Goal: Task Accomplishment & Management: Manage account settings

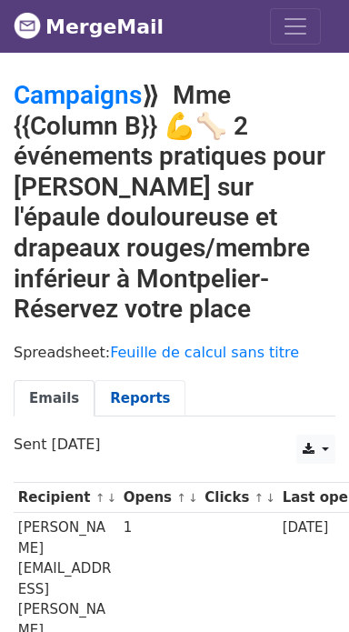
click at [140, 394] on link "Reports" at bounding box center [140, 398] width 91 height 37
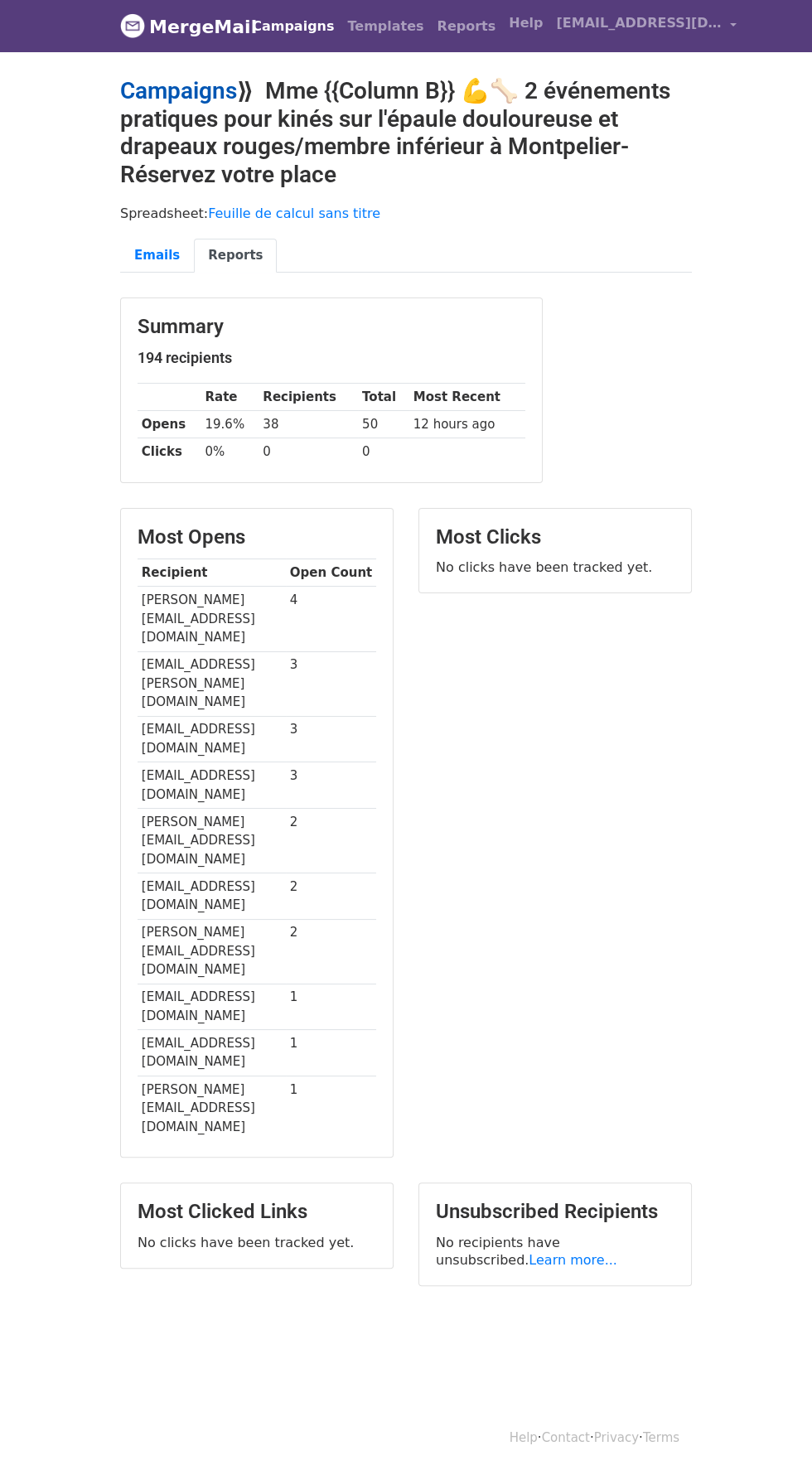
click at [212, 88] on link "Campaigns" at bounding box center [178, 91] width 117 height 27
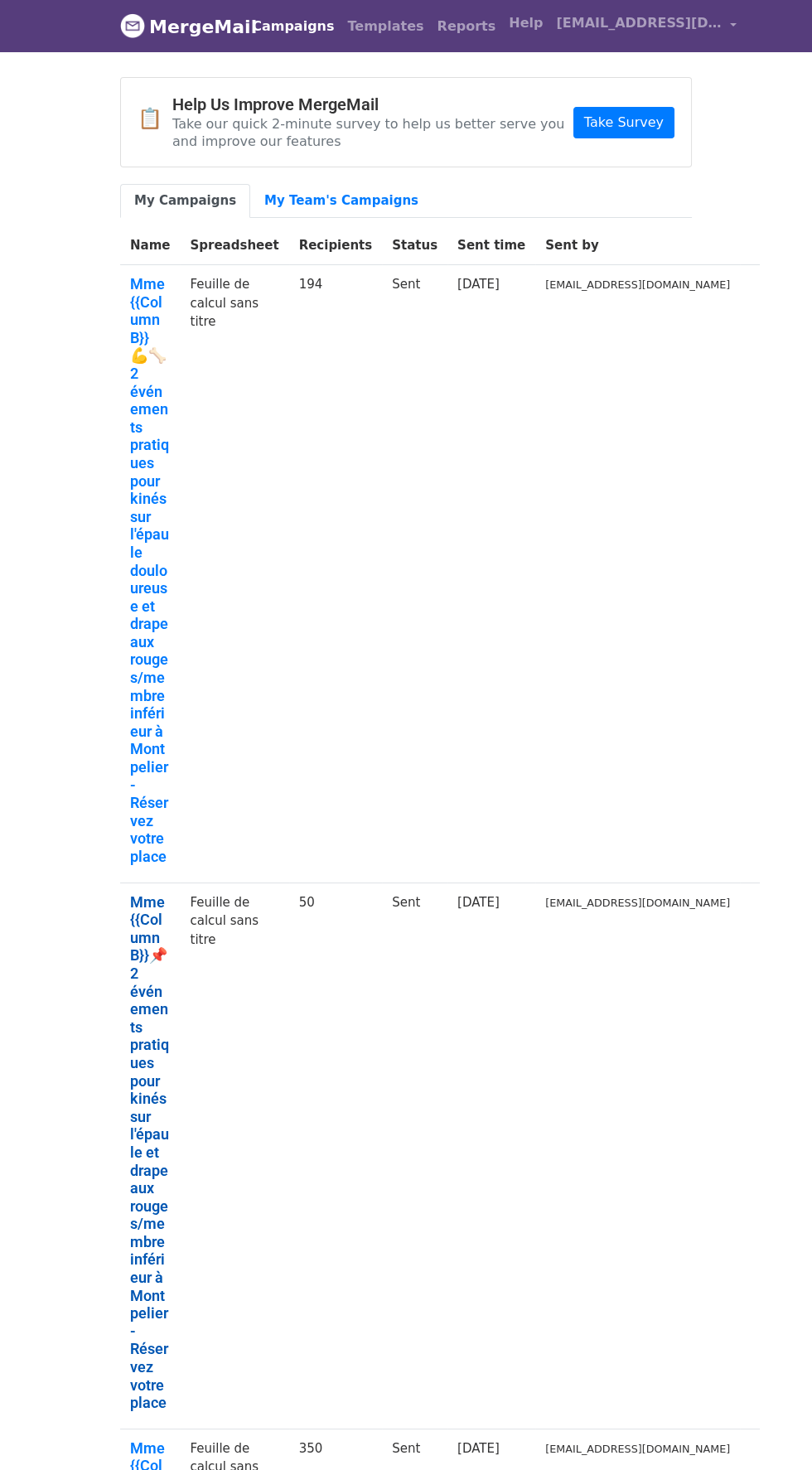
click at [163, 905] on link "Mme {{Column B}}📌 2 événements pratiques pour kinés sur l'épaule et drapeaux ro…" at bounding box center [150, 1153] width 40 height 519
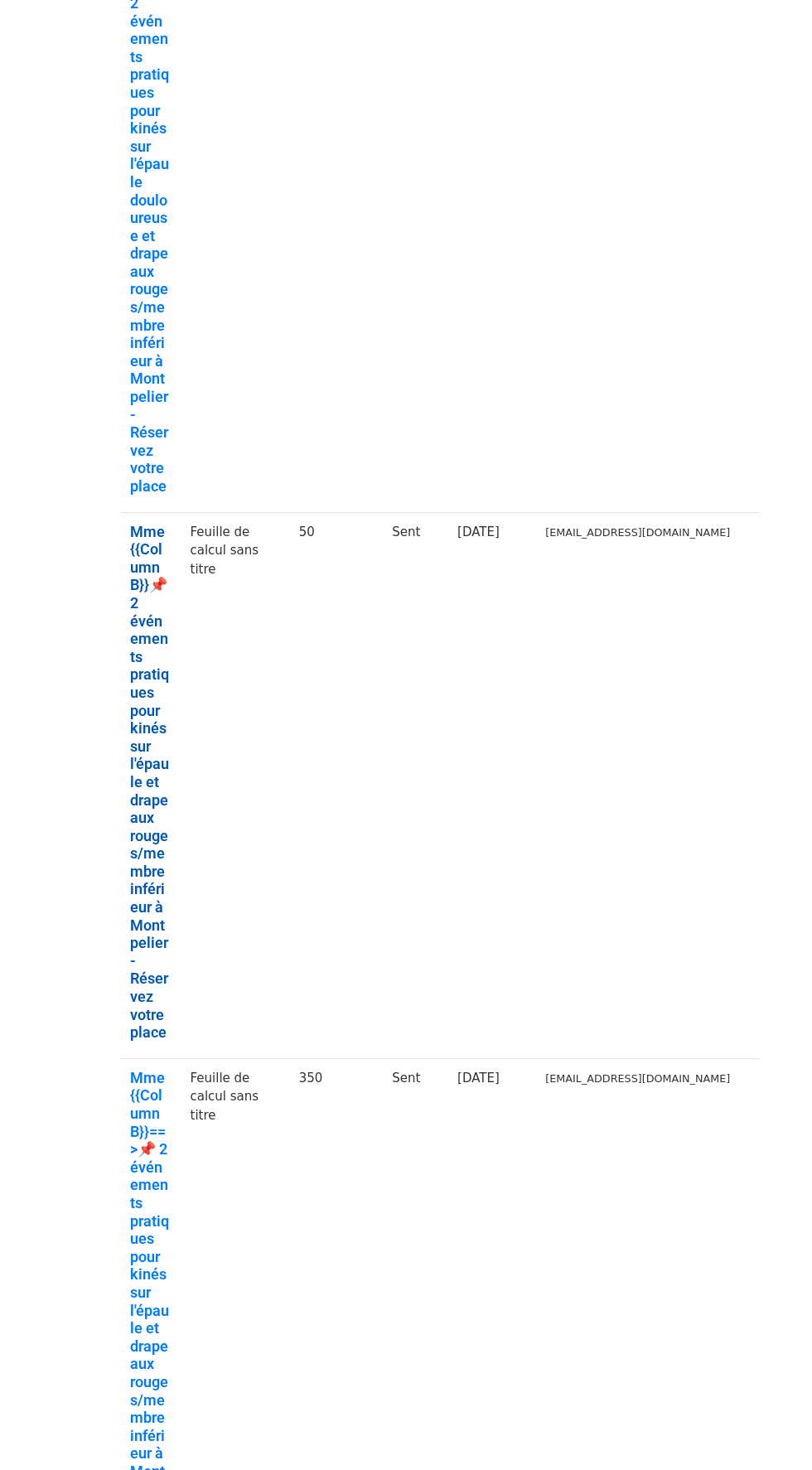
scroll to position [372, 0]
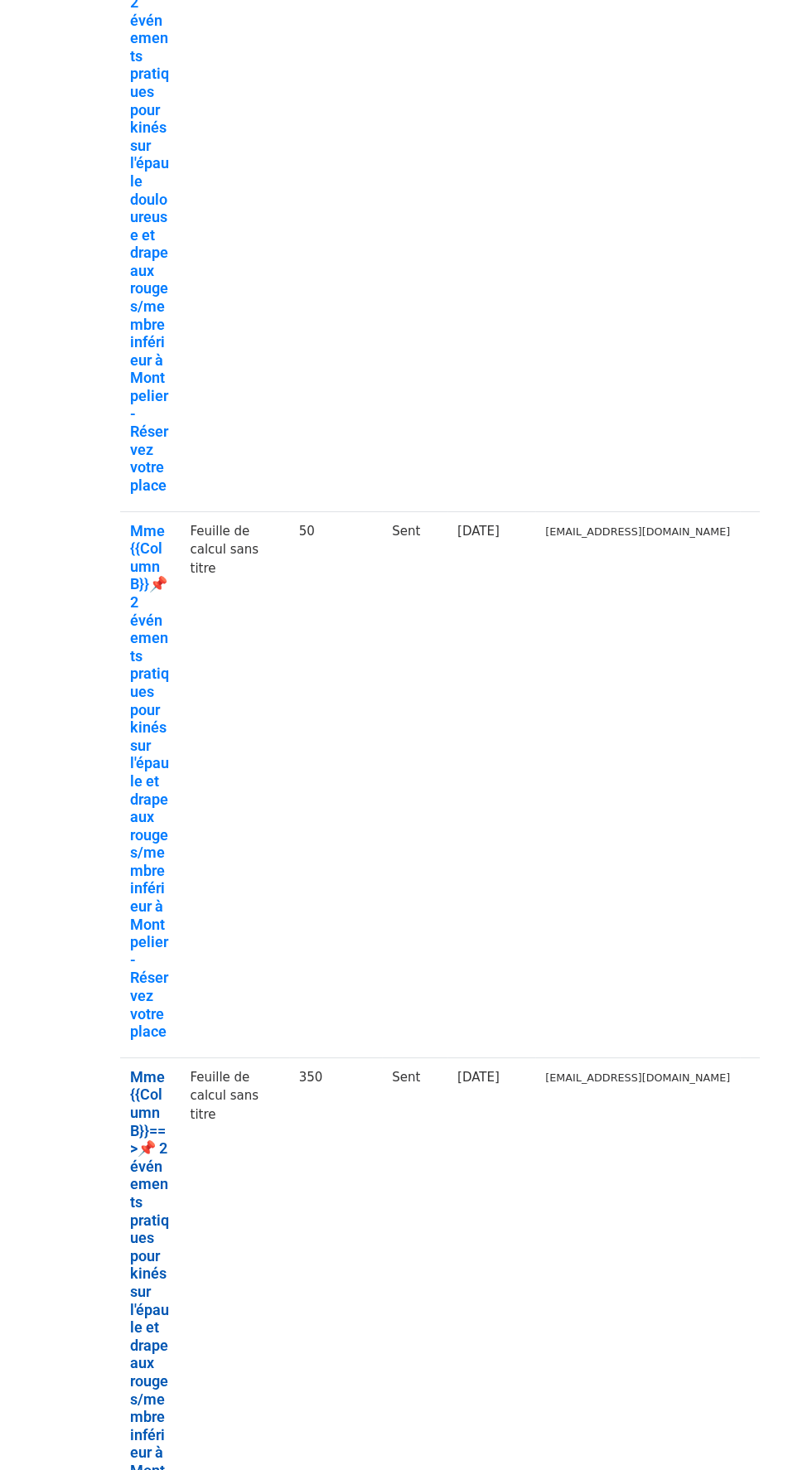
click at [166, 1068] on link "Mme {{Column B}}==>📌 2 événements pratiques pour kinés sur l'épaule et drapeaux…" at bounding box center [150, 1328] width 40 height 519
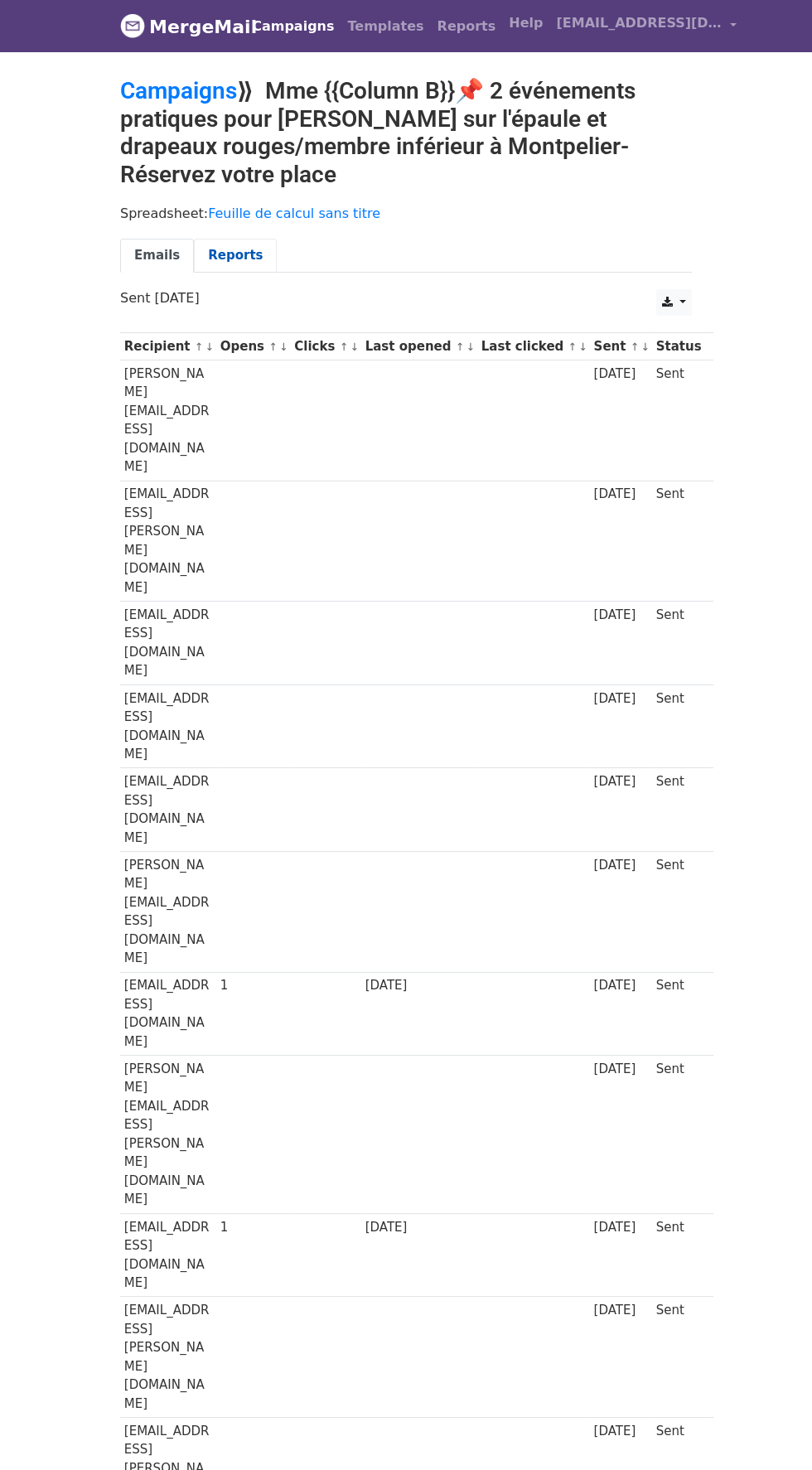
click at [234, 261] on link "Reports" at bounding box center [235, 255] width 83 height 34
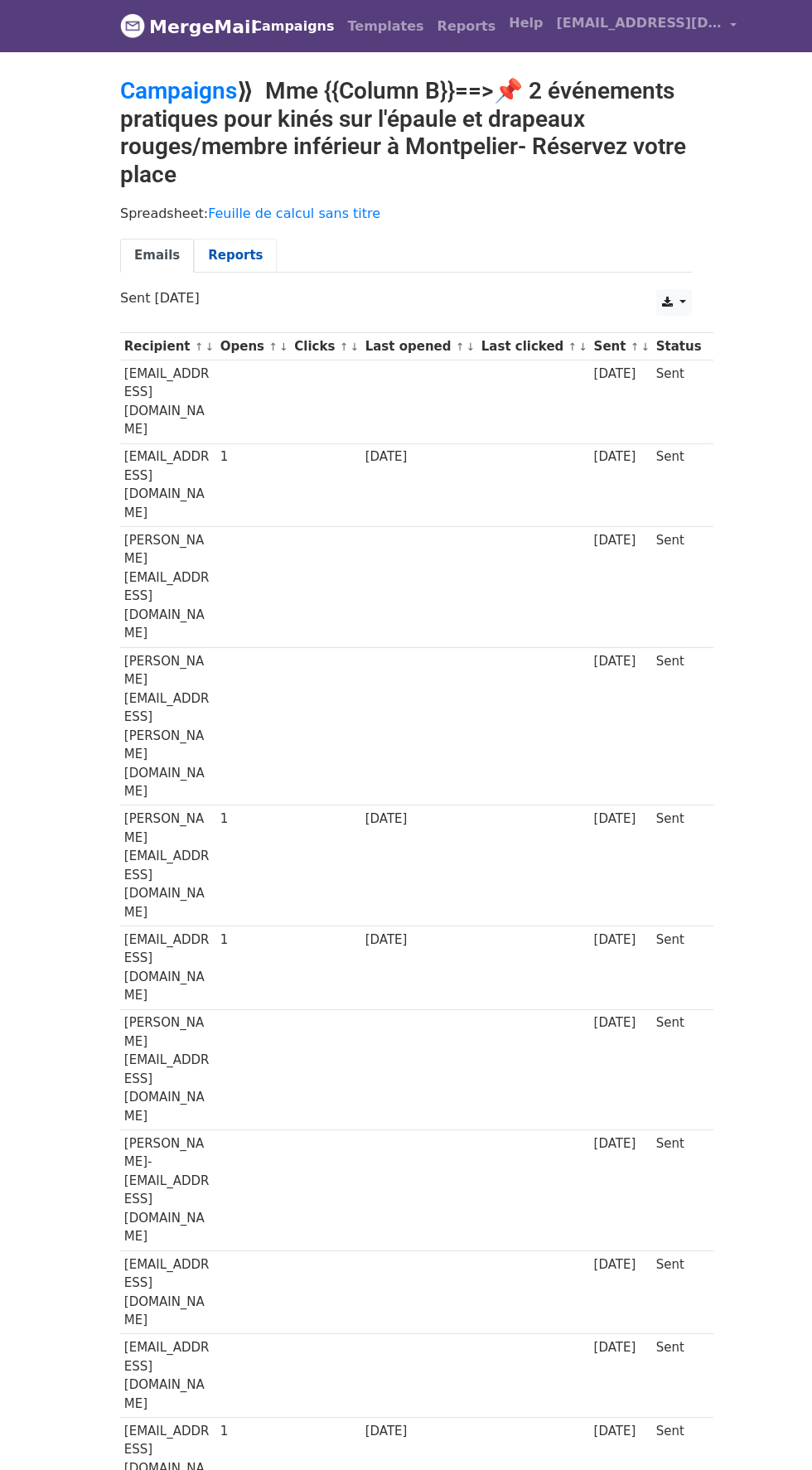
click at [240, 261] on link "Reports" at bounding box center [235, 255] width 83 height 34
